Goal: Navigation & Orientation: Find specific page/section

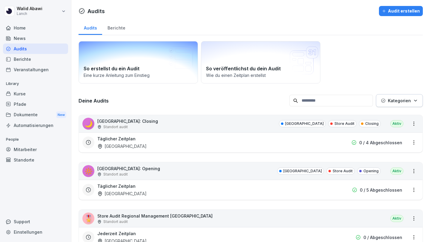
click at [158, 75] on p "Eine kurze Anleitung zum Einstieg" at bounding box center [138, 75] width 109 height 6
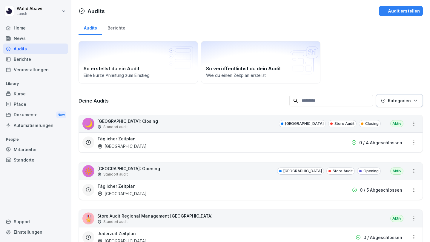
click at [394, 102] on p "Kategorien" at bounding box center [399, 101] width 23 height 6
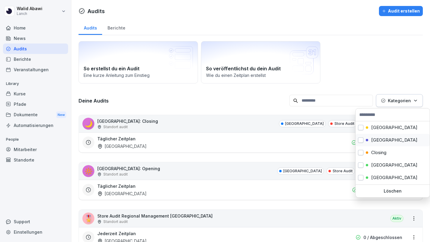
click at [362, 139] on button "button" at bounding box center [360, 140] width 5 height 5
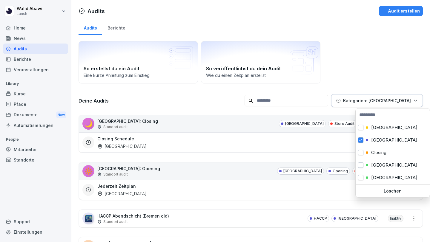
click at [372, 68] on html "[PERSON_NAME] Lanch Home News Audits Berichte Veranstaltungen Library Kurse Pfa…" at bounding box center [215, 121] width 430 height 242
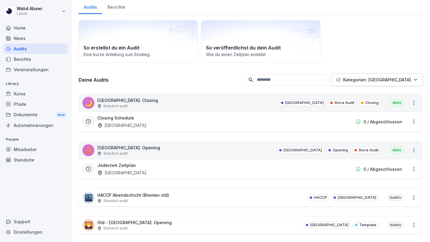
scroll to position [27, 0]
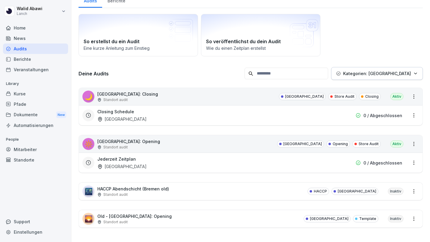
click at [170, 205] on div "🌙 [GEOGRAPHIC_DATA]: Closing Standort audit Bremen Store Audit Closing Aktiv Cl…" at bounding box center [250, 158] width 344 height 140
click at [65, 14] on html "[PERSON_NAME] Lanch Home News Audits Berichte Veranstaltungen Library Kurse Pfa…" at bounding box center [215, 121] width 430 height 242
click at [28, 47] on div "Audits" at bounding box center [35, 49] width 65 height 10
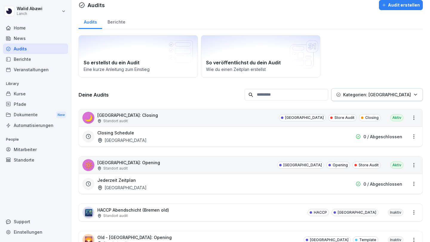
click at [28, 35] on div "News" at bounding box center [35, 38] width 65 height 10
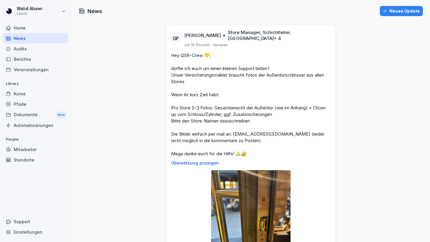
click at [390, 11] on div "Neues Update" at bounding box center [401, 11] width 37 height 7
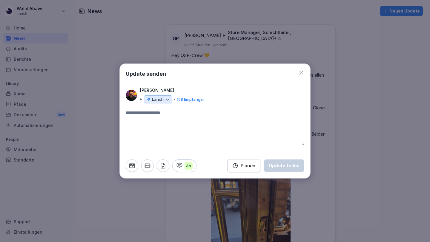
click at [303, 72] on icon at bounding box center [301, 73] width 6 height 6
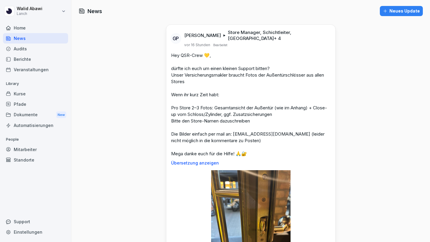
click at [36, 28] on div "Home" at bounding box center [35, 28] width 65 height 10
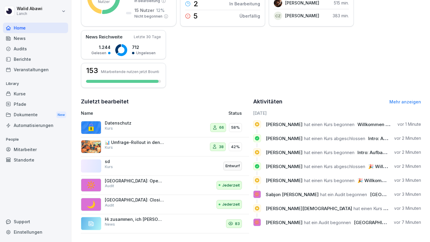
scroll to position [122, 0]
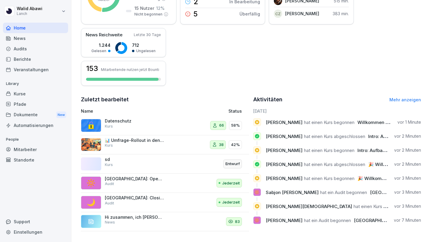
click at [26, 50] on div "Audits" at bounding box center [35, 49] width 65 height 10
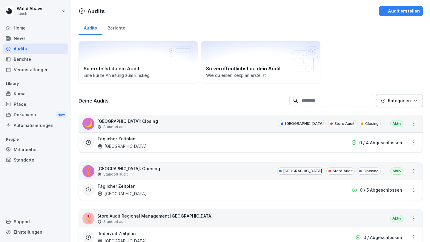
click at [391, 9] on div "Audit erstellen" at bounding box center [401, 11] width 38 height 7
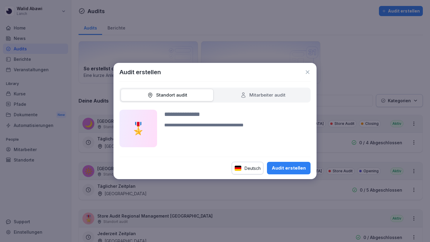
click at [306, 72] on icon at bounding box center [307, 72] width 6 height 6
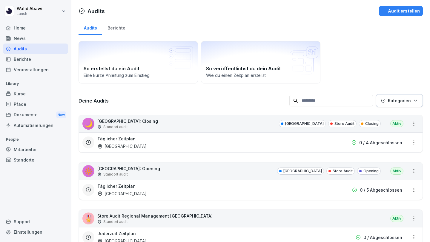
click at [25, 150] on div "Mitarbeiter" at bounding box center [35, 149] width 65 height 10
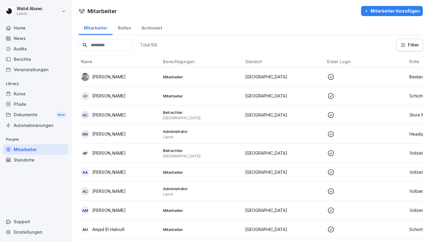
click at [123, 26] on div "Rollen" at bounding box center [124, 27] width 24 height 15
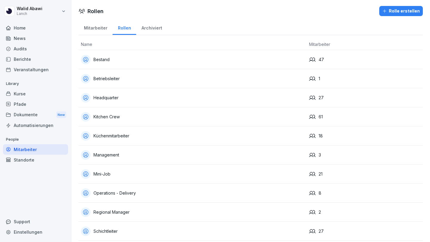
click at [16, 28] on div "Home" at bounding box center [35, 28] width 65 height 10
